Goal: Check status

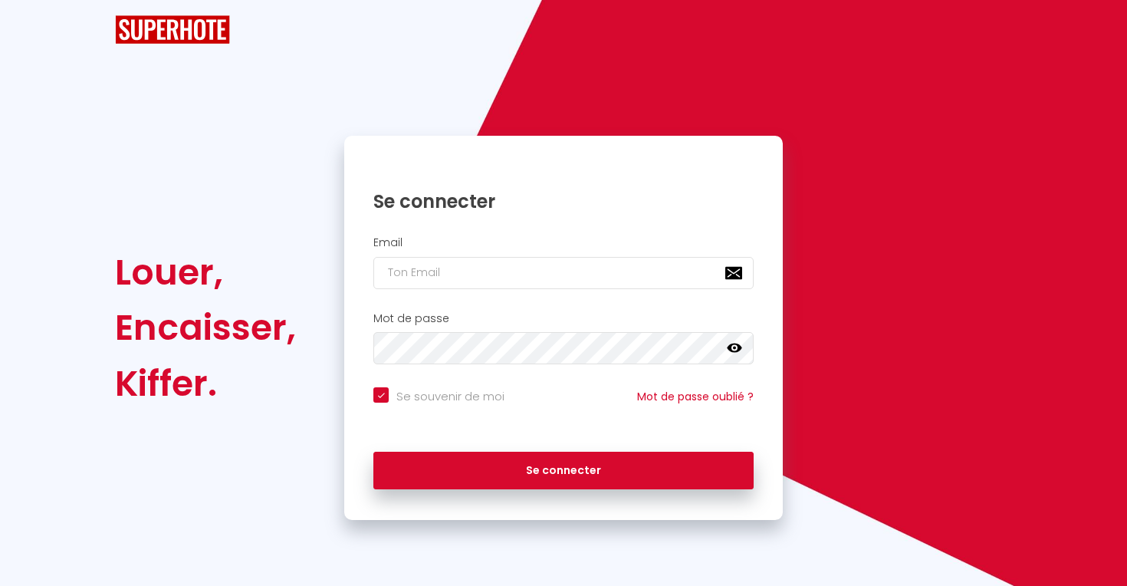
checkbox input "true"
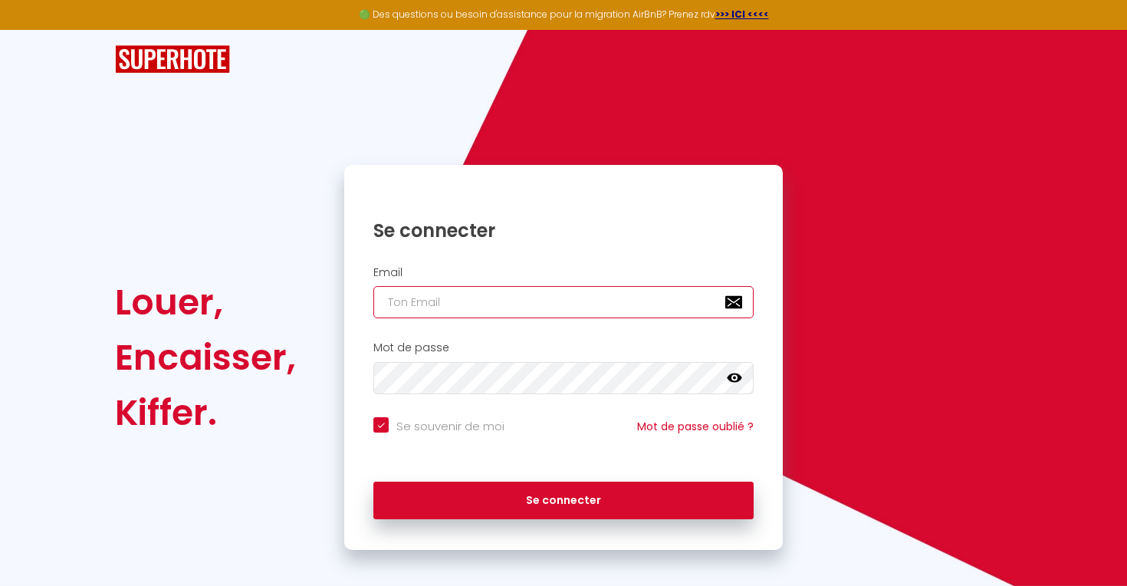
click at [481, 310] on input "email" at bounding box center [563, 302] width 380 height 32
type input "[EMAIL_ADDRESS][DOMAIN_NAME]"
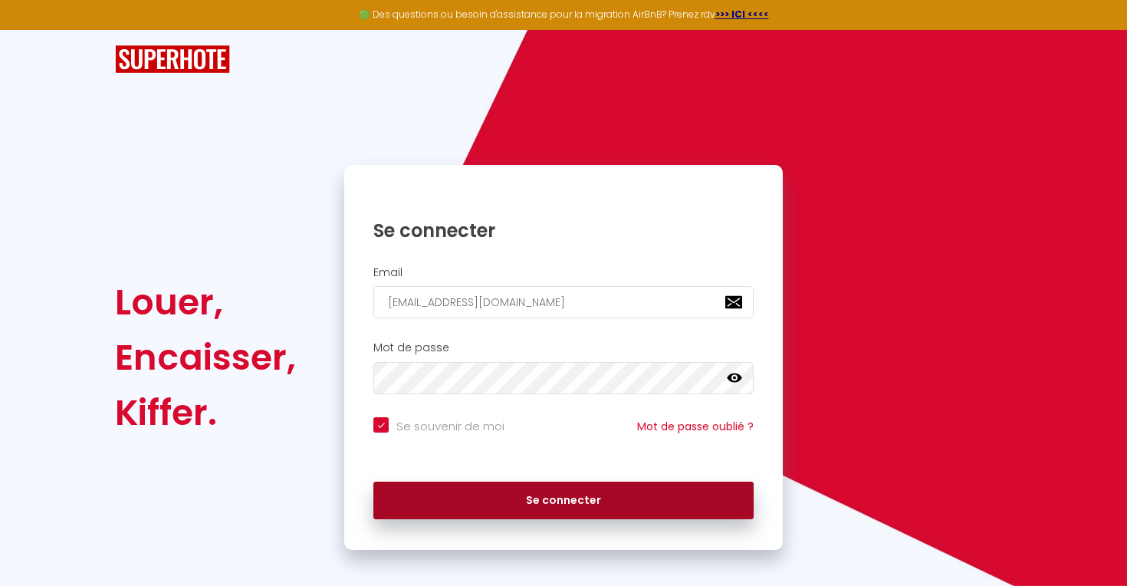
click at [490, 506] on button "Se connecter" at bounding box center [563, 500] width 380 height 38
checkbox input "true"
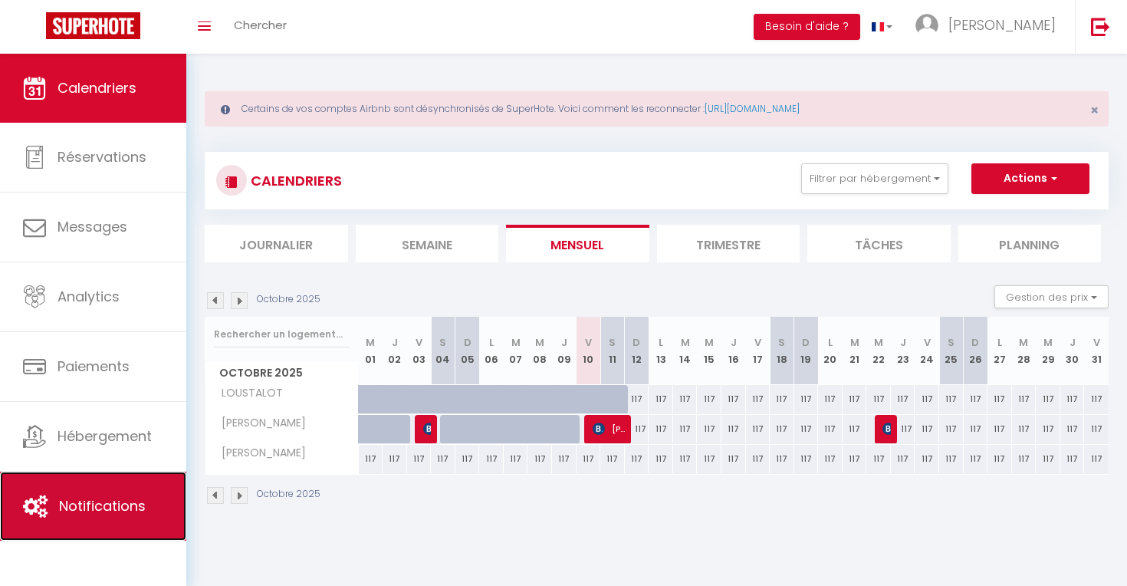
click at [72, 487] on link "Notifications" at bounding box center [93, 505] width 186 height 69
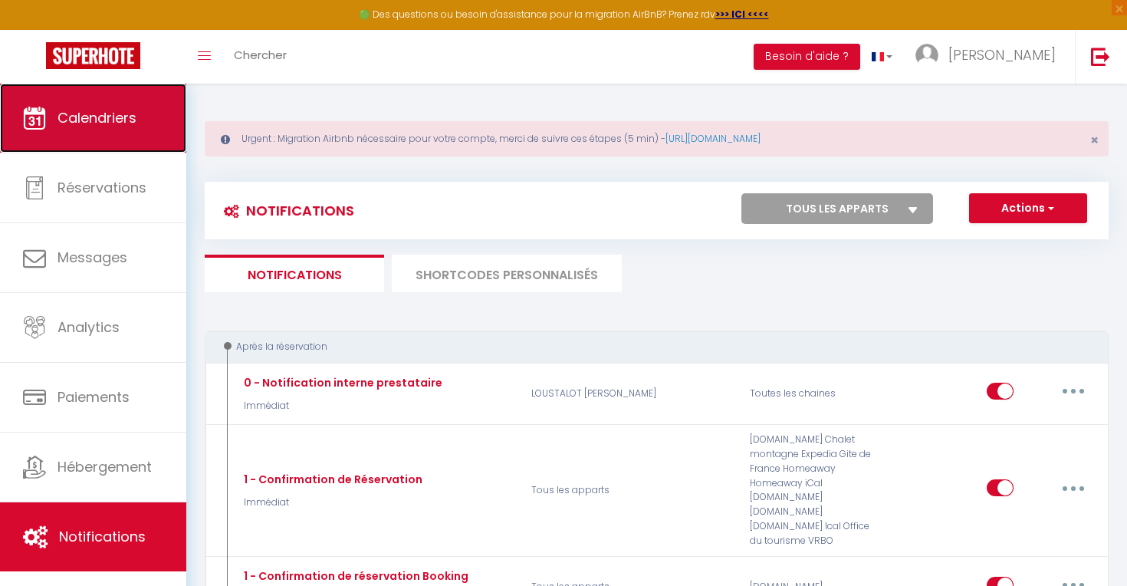
click at [128, 138] on link "Calendriers" at bounding box center [93, 118] width 186 height 69
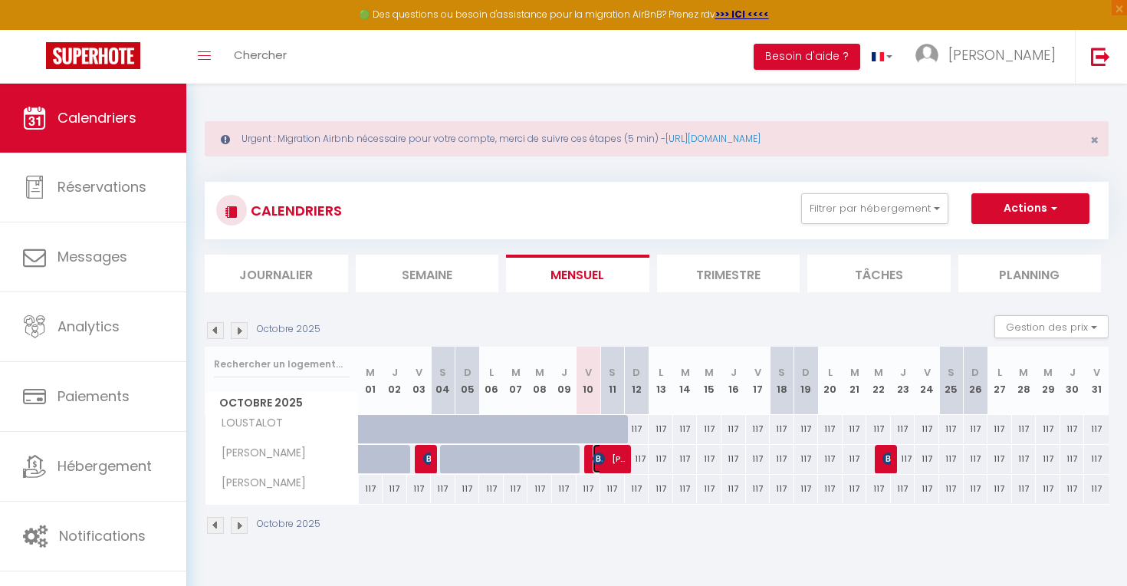
click at [615, 464] on span "[PERSON_NAME]" at bounding box center [608, 458] width 33 height 29
select select "OK"
select select "1"
select select "0"
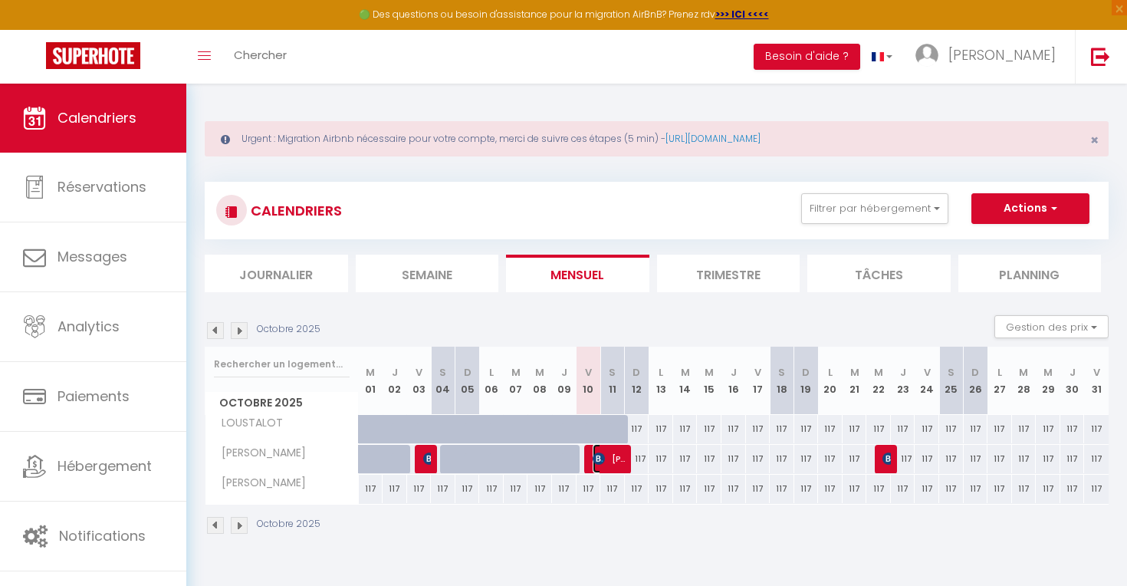
select select "1"
select select
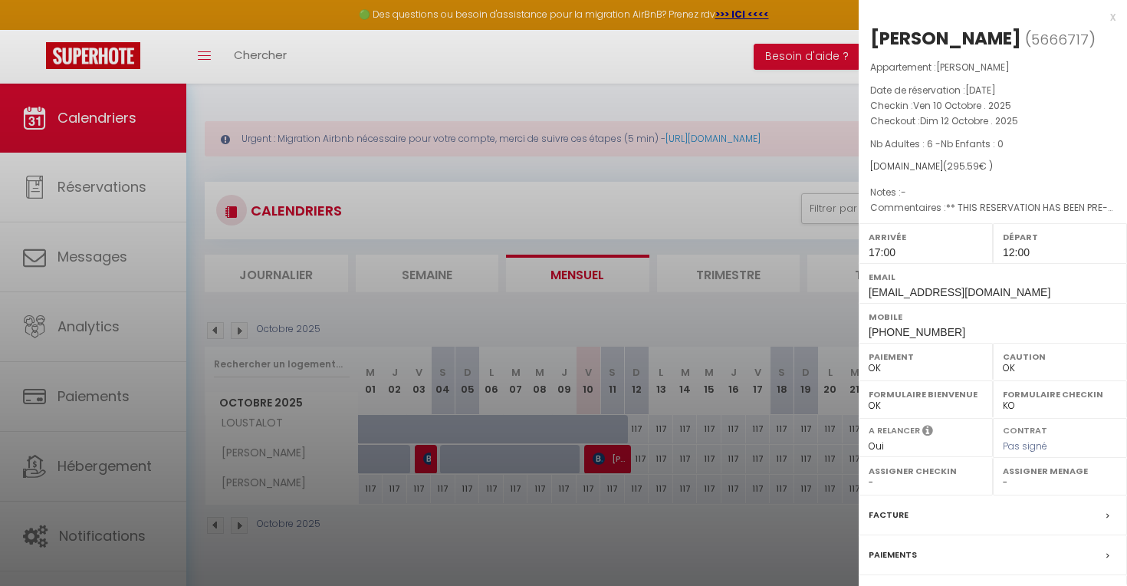
click at [963, 18] on div "x" at bounding box center [986, 17] width 257 height 18
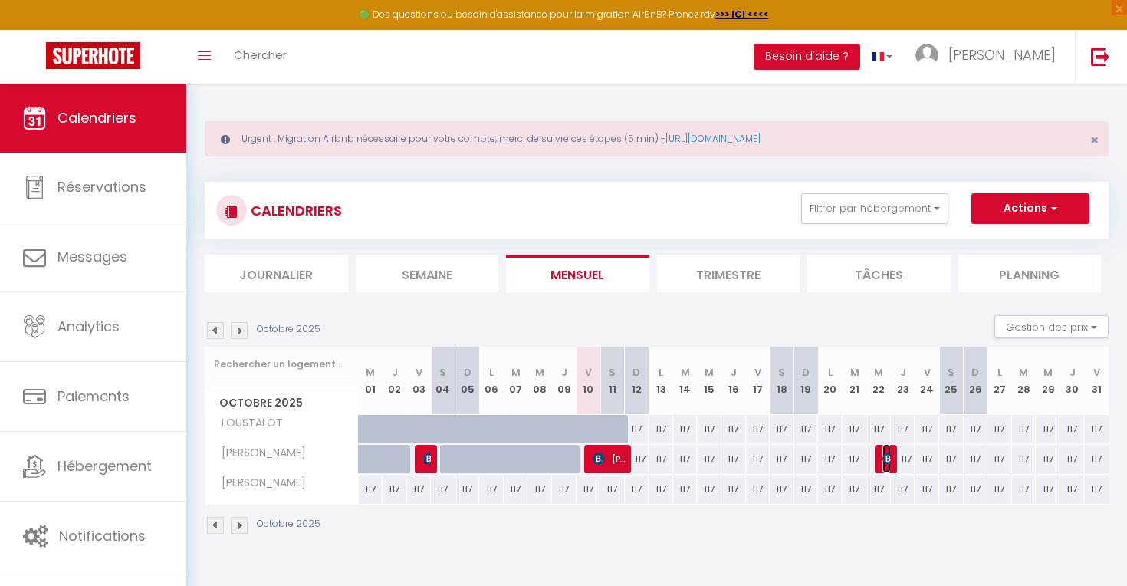
click at [884, 452] on img at bounding box center [888, 458] width 12 height 12
select select "KO"
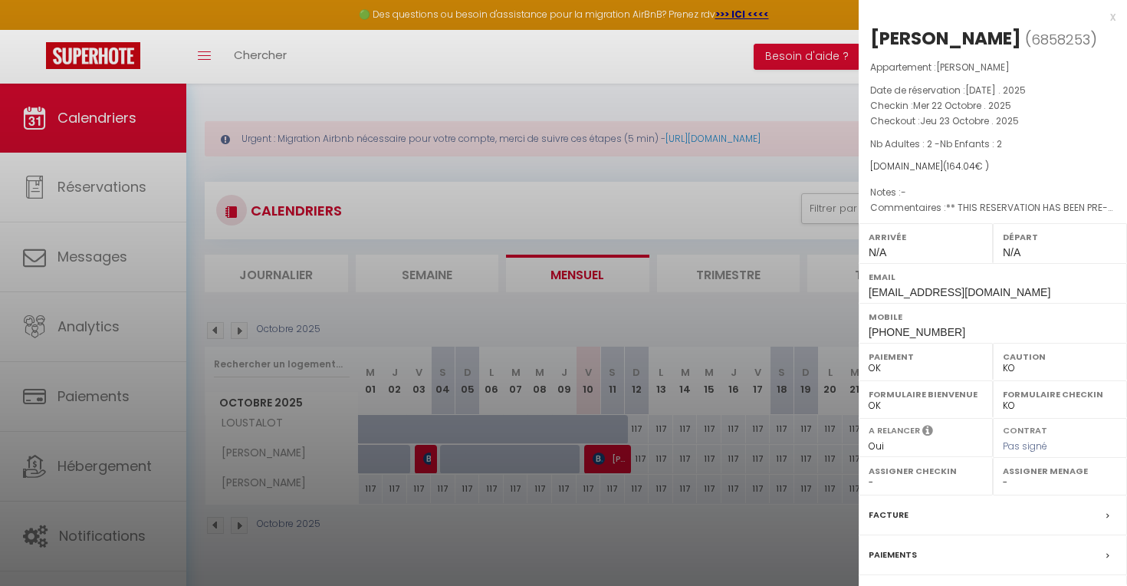
click at [963, 16] on div "x" at bounding box center [986, 17] width 257 height 18
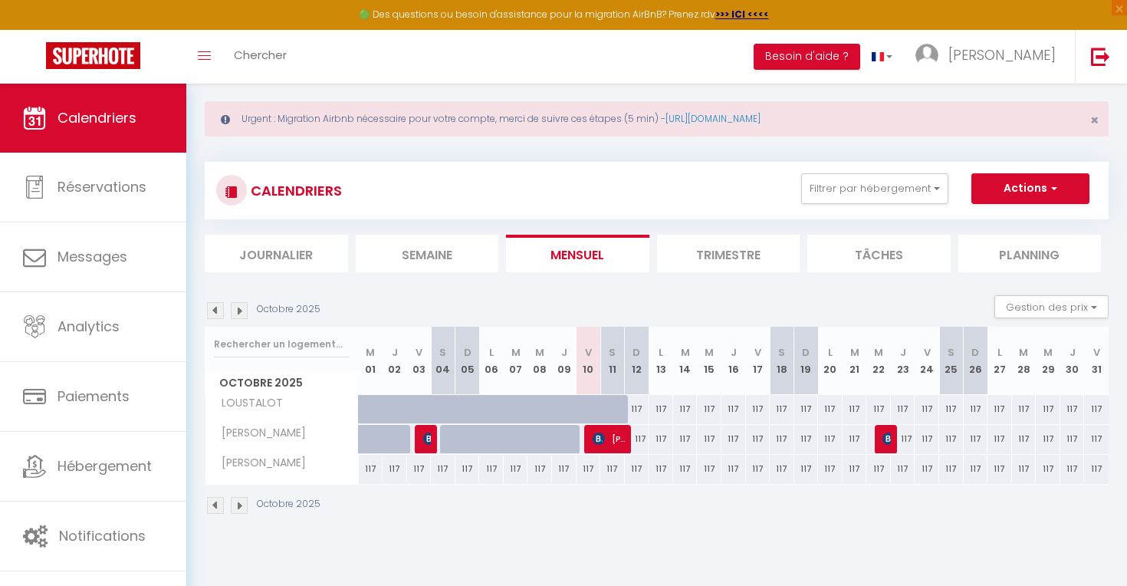
scroll to position [31, 0]
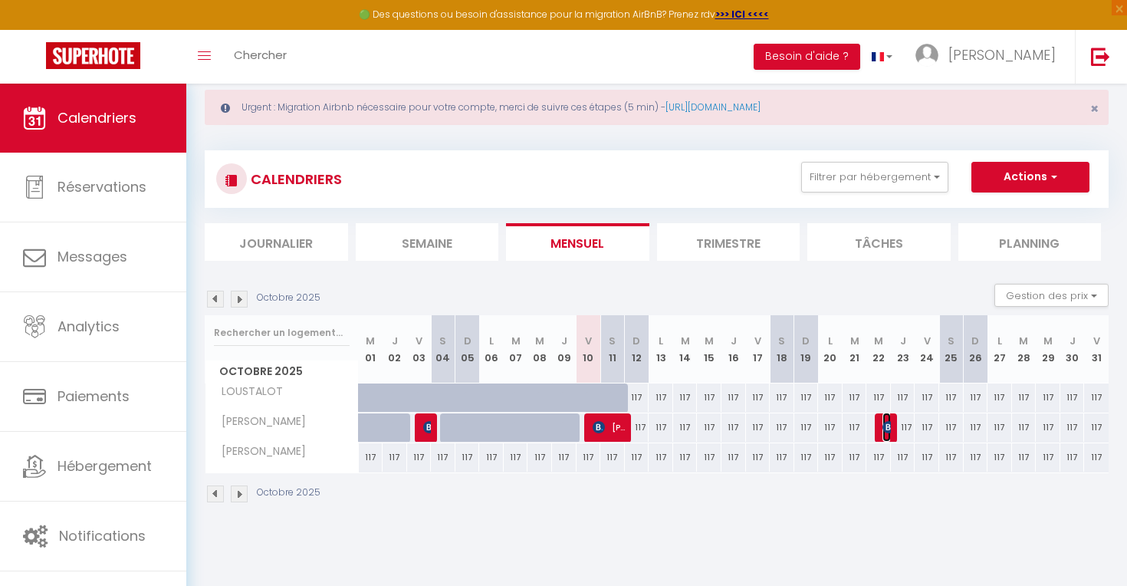
click at [888, 435] on span "[PERSON_NAME]" at bounding box center [886, 426] width 8 height 29
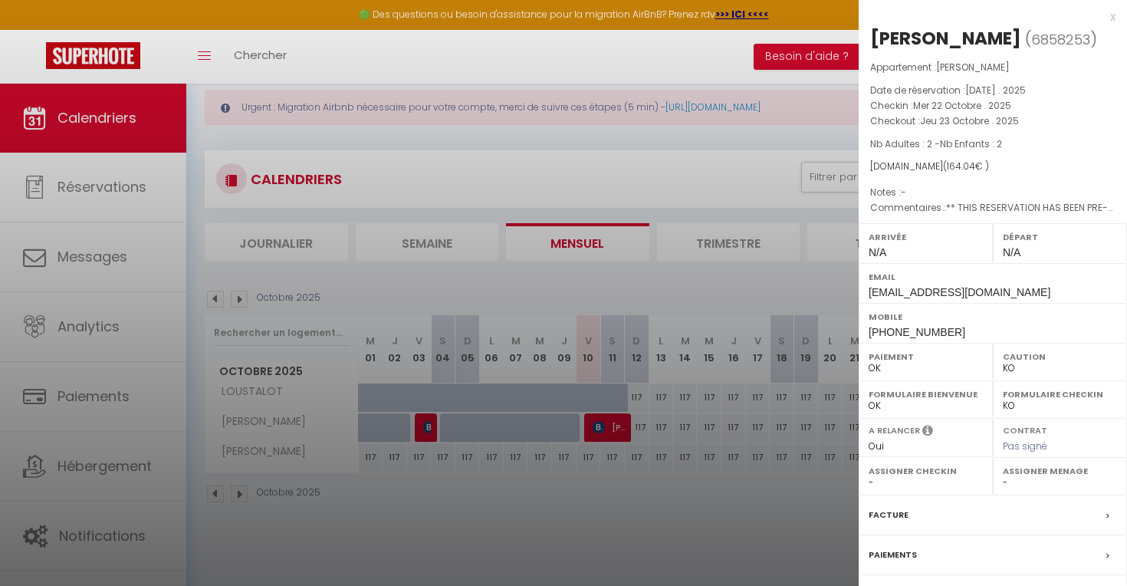
click at [963, 14] on div "x" at bounding box center [986, 17] width 257 height 18
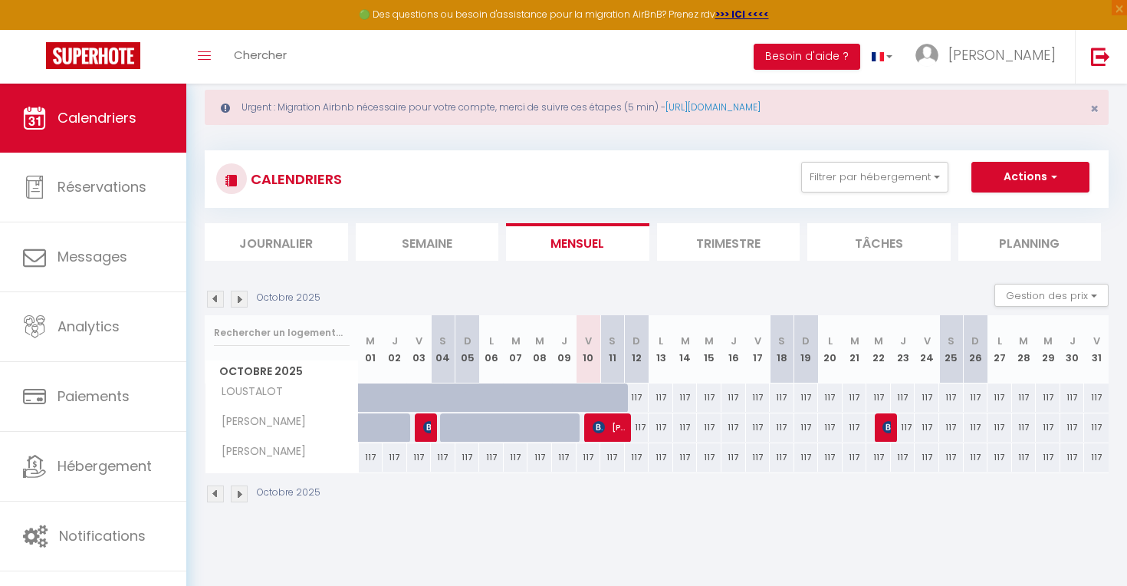
click at [731, 229] on li "Trimestre" at bounding box center [728, 242] width 143 height 38
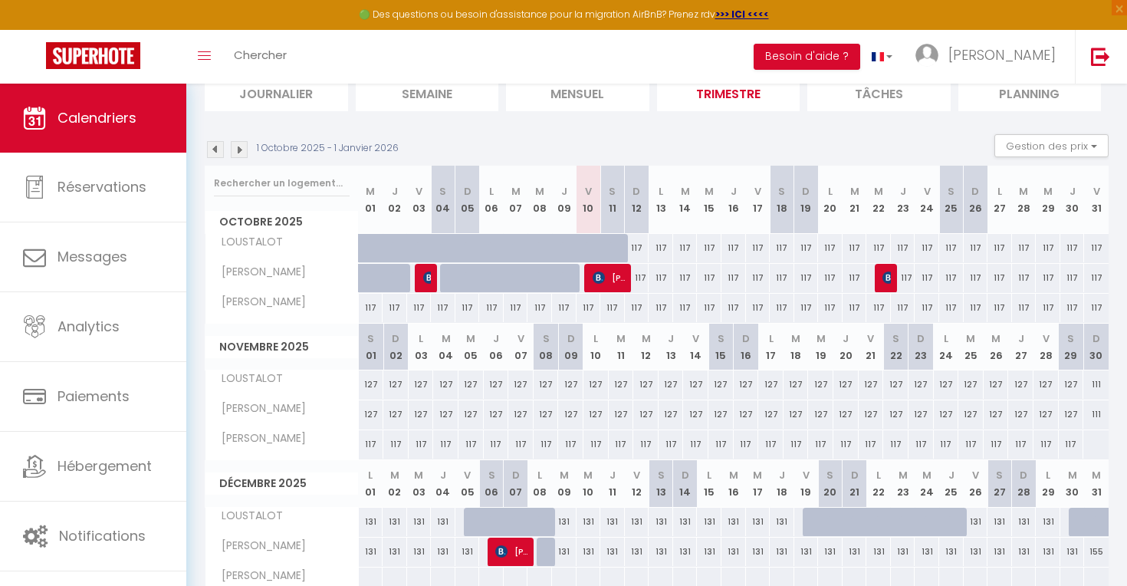
scroll to position [255, 0]
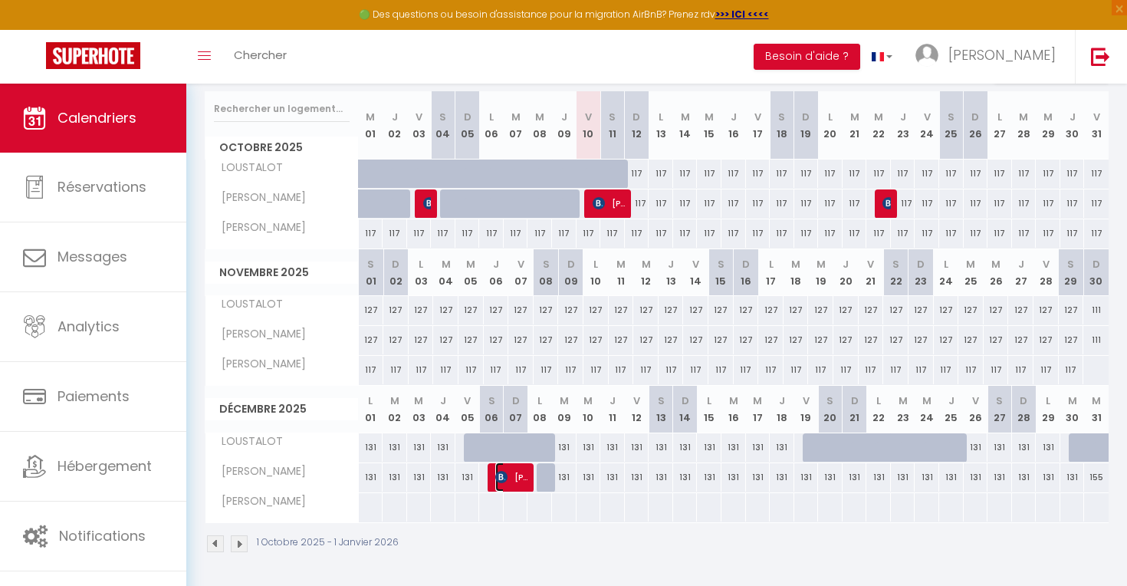
click at [518, 480] on span "[PERSON_NAME]" at bounding box center [511, 476] width 33 height 29
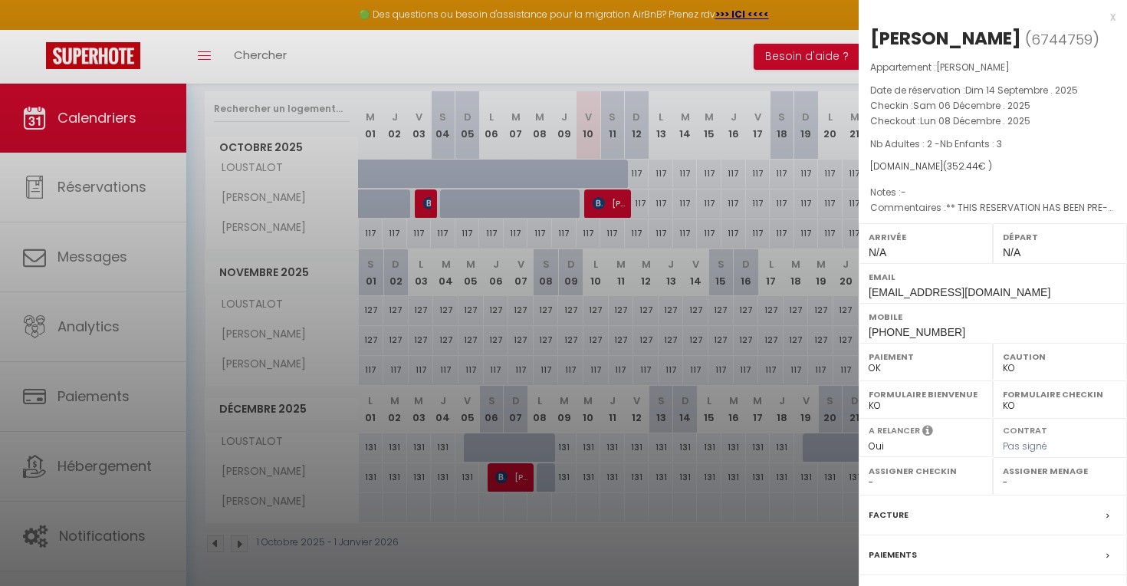
click at [963, 15] on div "x" at bounding box center [986, 17] width 257 height 18
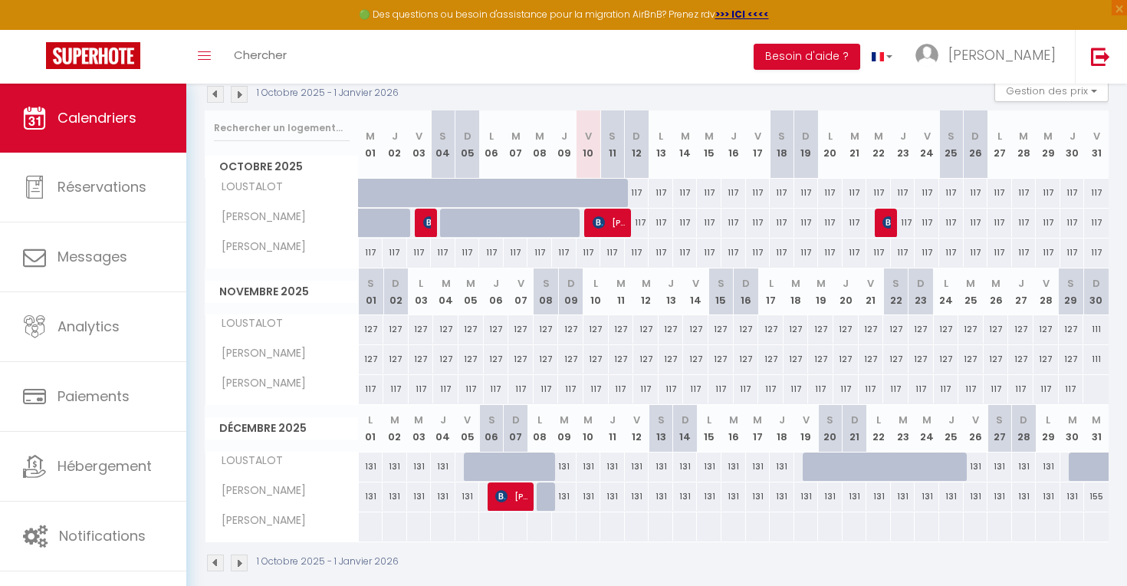
scroll to position [220, 0]
